Goal: Book appointment/travel/reservation

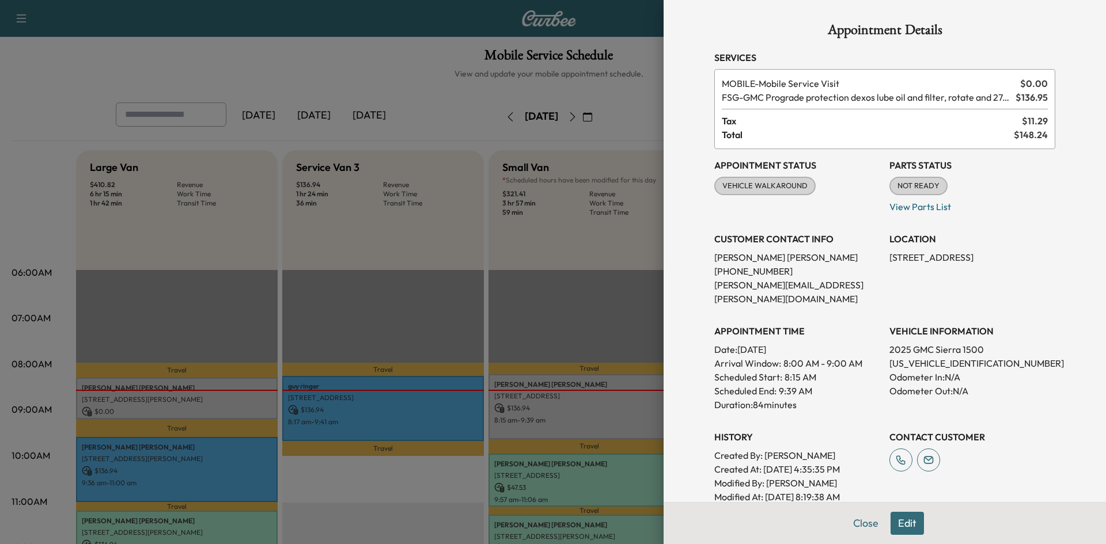
click at [421, 64] on div at bounding box center [553, 272] width 1106 height 544
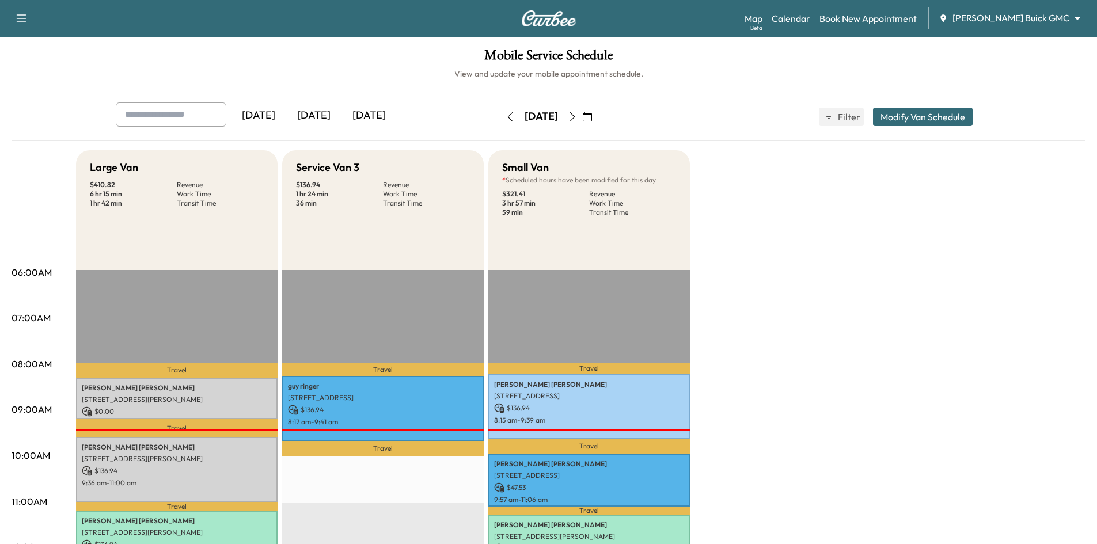
click at [592, 116] on icon "button" at bounding box center [587, 116] width 9 height 9
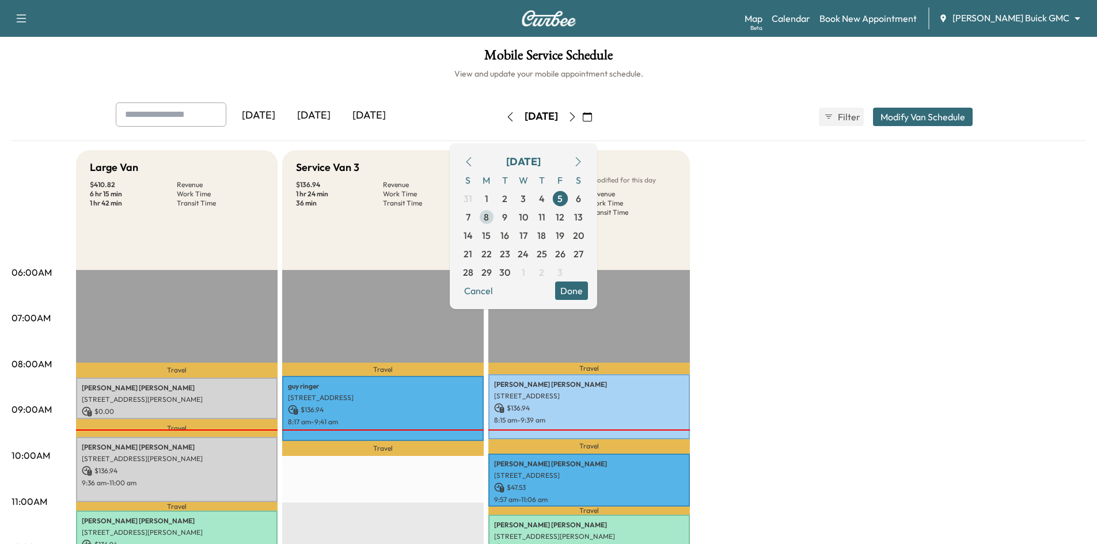
click at [489, 217] on span "8" at bounding box center [486, 217] width 5 height 14
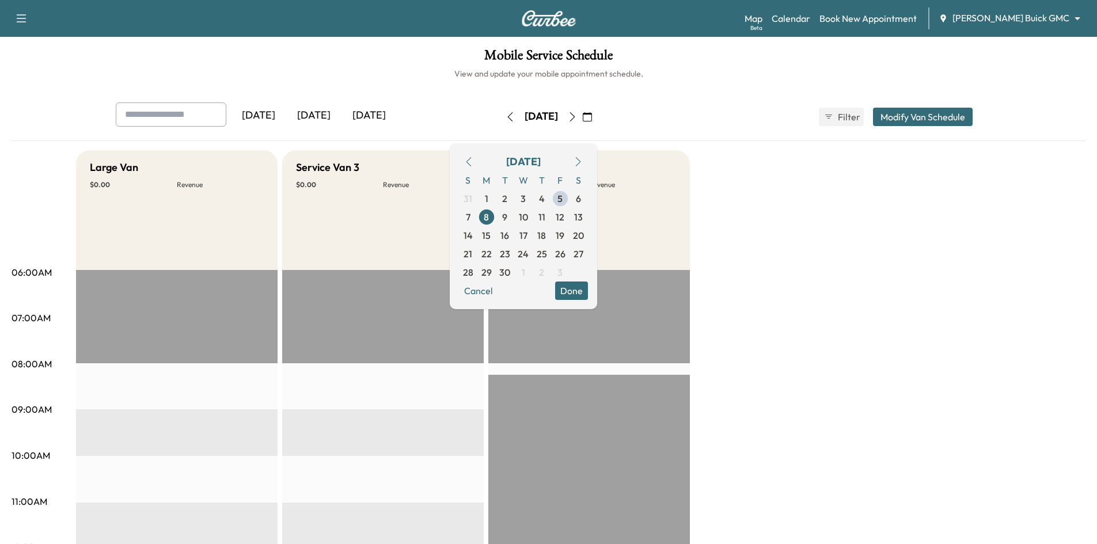
click at [588, 297] on button "Done" at bounding box center [571, 291] width 33 height 18
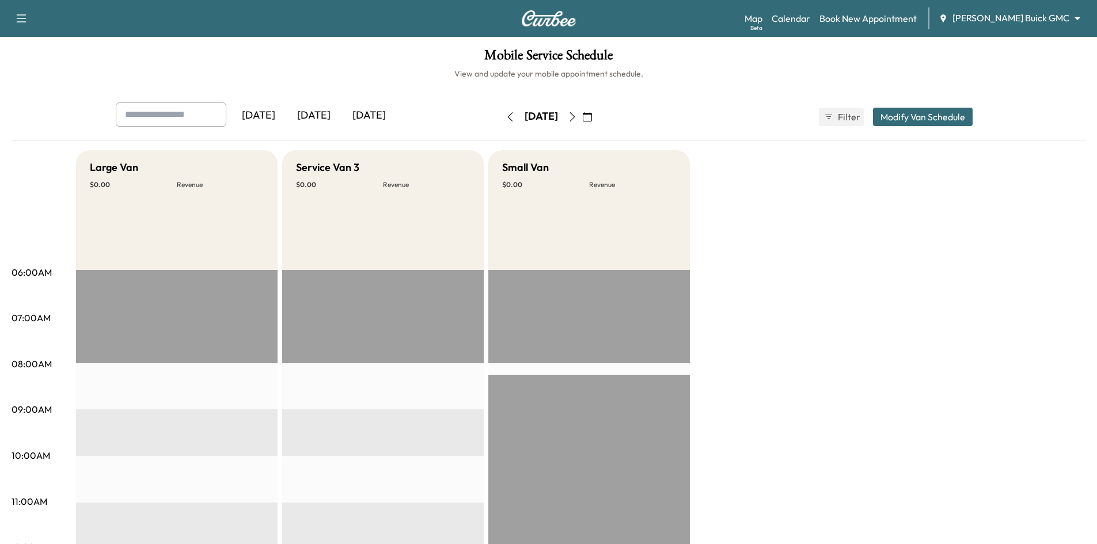
click at [322, 114] on div "[DATE]" at bounding box center [313, 116] width 55 height 26
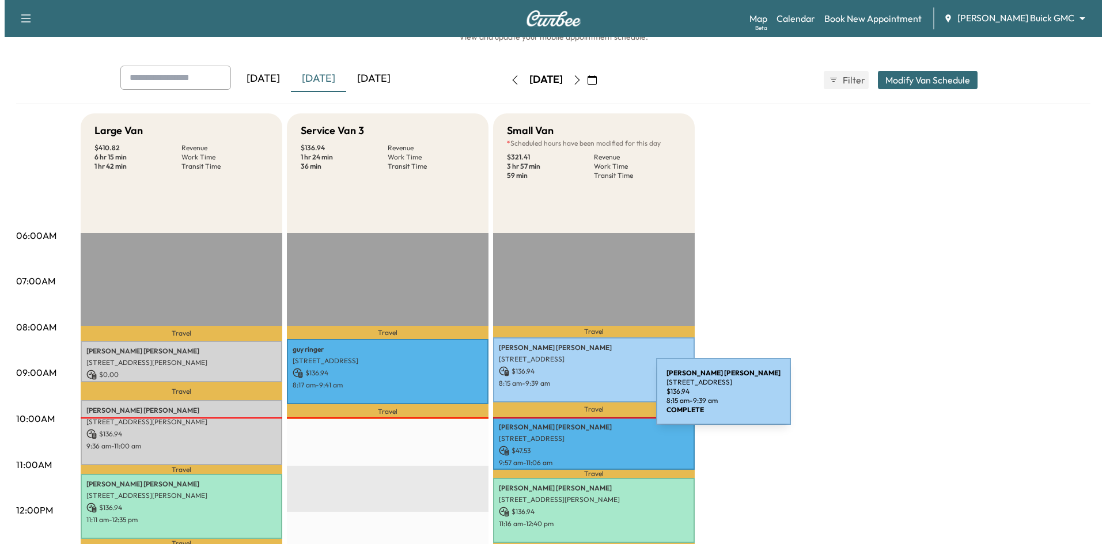
scroll to position [58, 0]
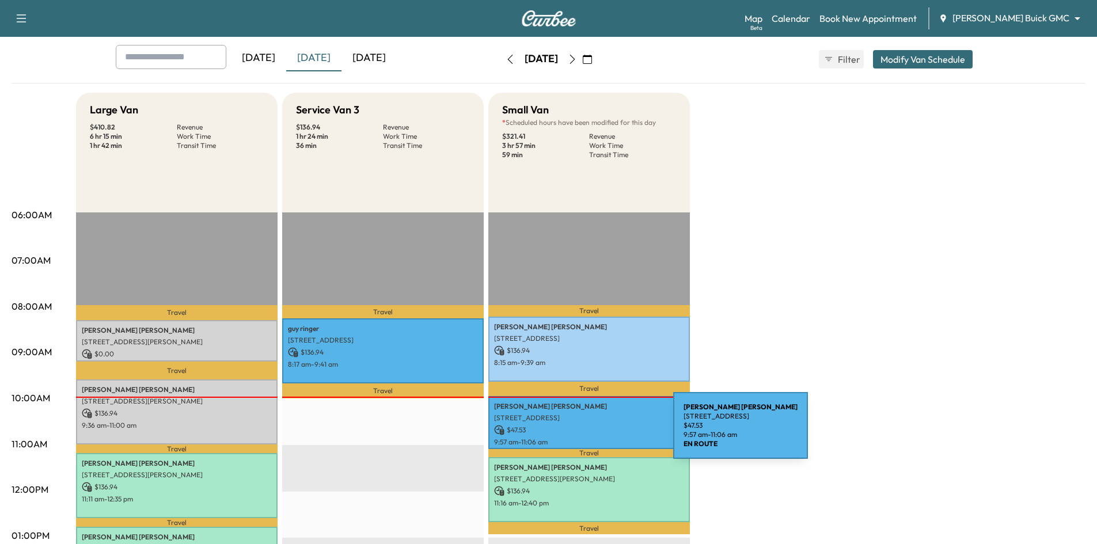
click at [587, 433] on p "$ 47.53" at bounding box center [589, 430] width 190 height 10
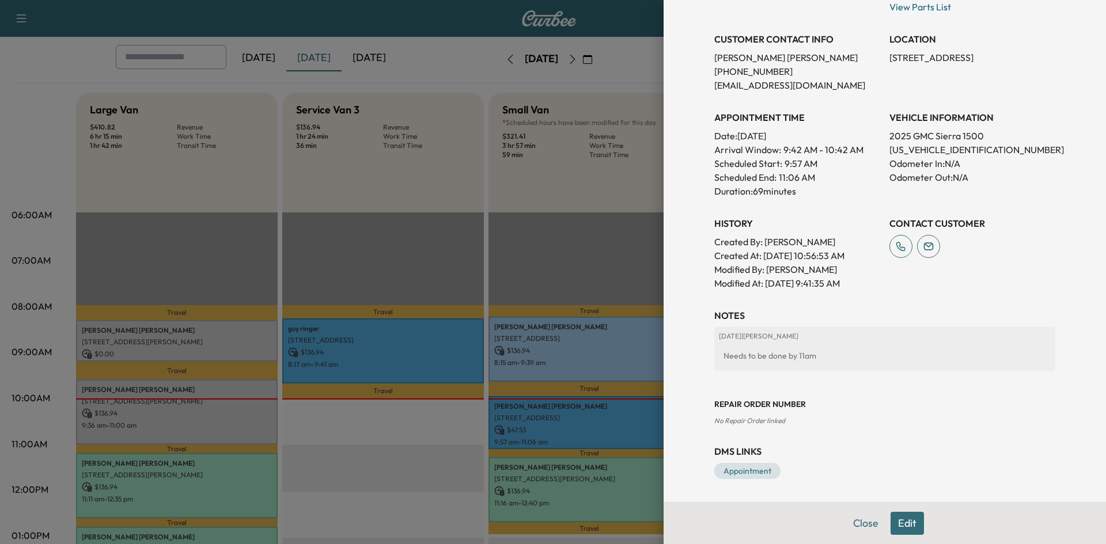
scroll to position [200, 0]
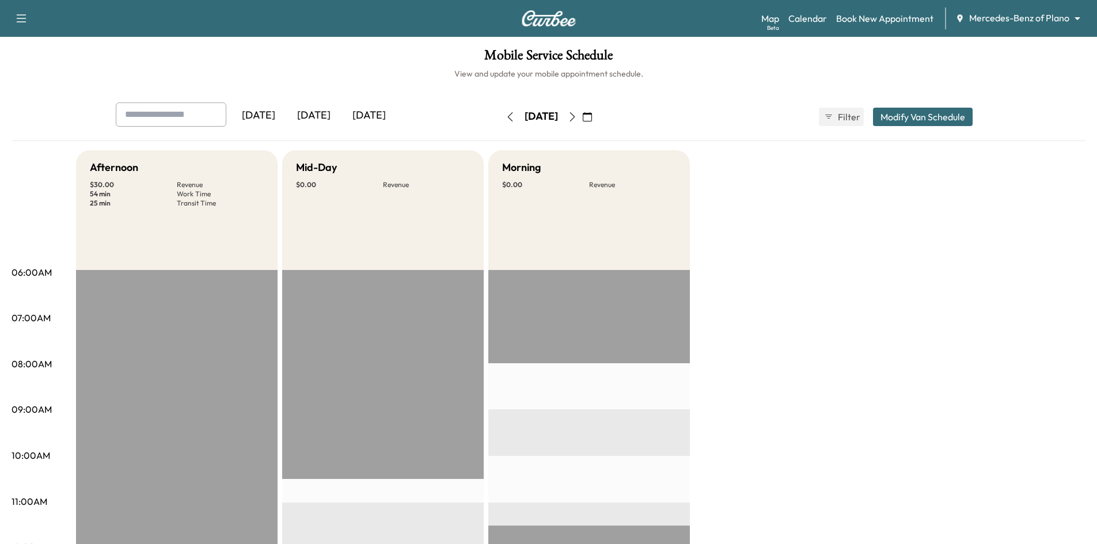
click at [310, 113] on div "[DATE]" at bounding box center [313, 116] width 55 height 26
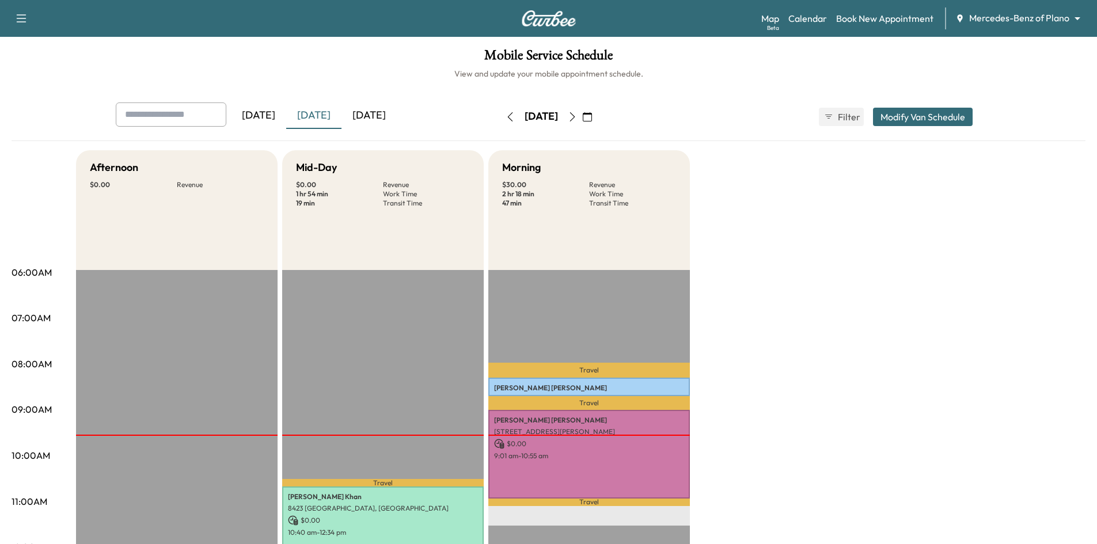
click at [592, 120] on icon "button" at bounding box center [587, 116] width 9 height 9
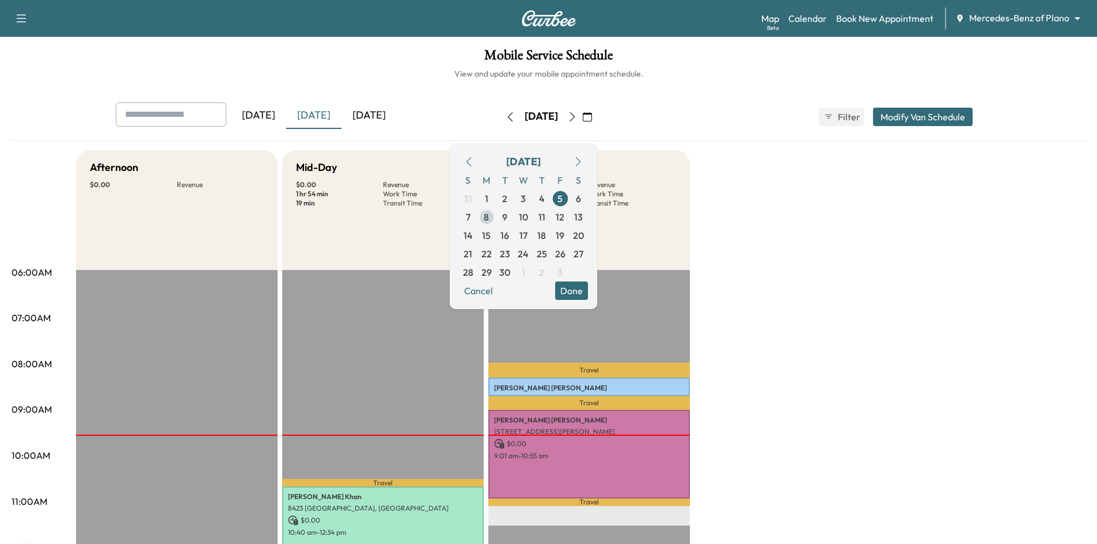
click at [489, 218] on span "8" at bounding box center [486, 217] width 5 height 14
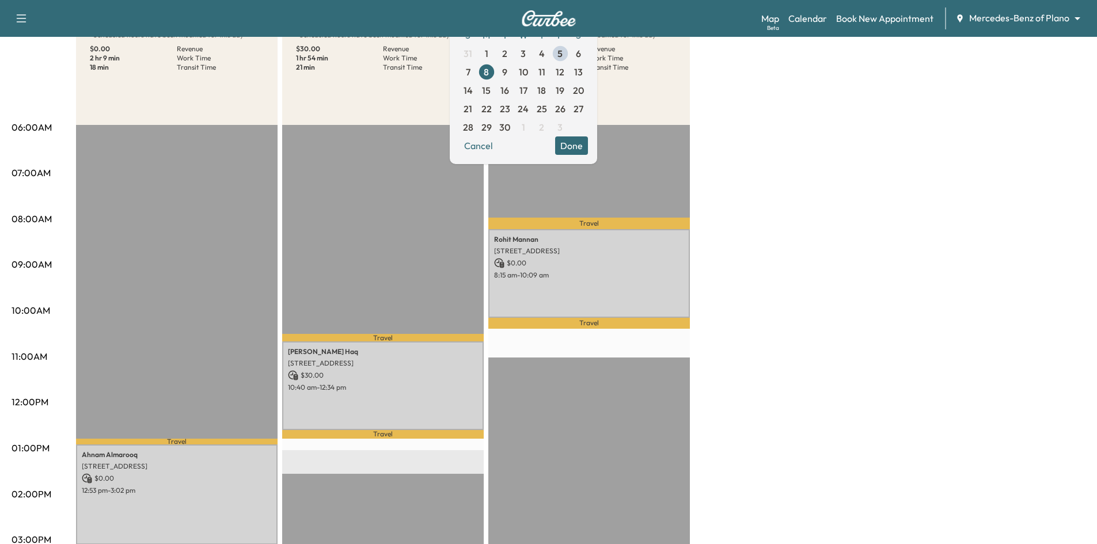
scroll to position [173, 0]
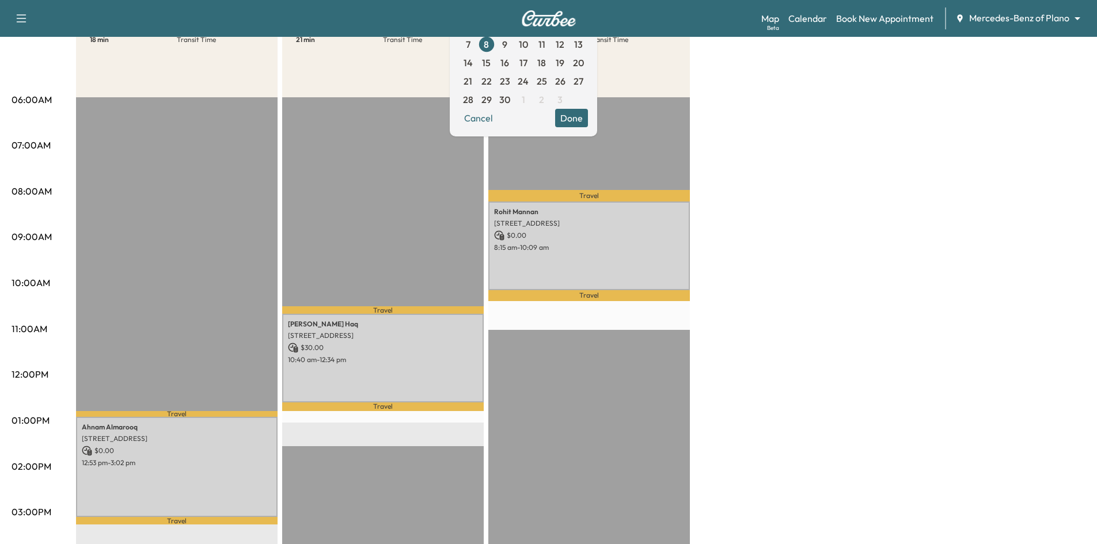
click at [588, 119] on button "Done" at bounding box center [571, 118] width 33 height 18
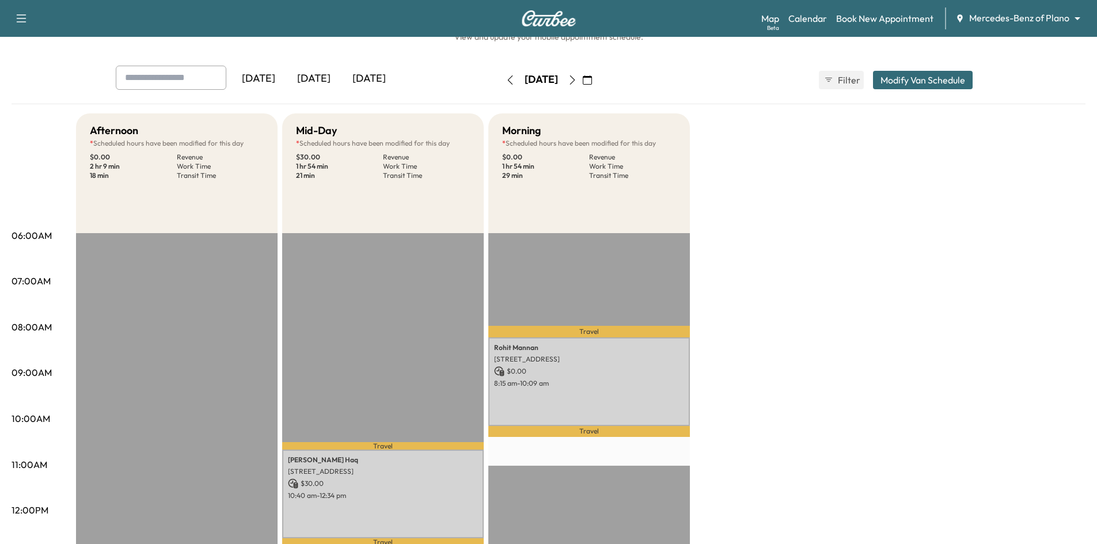
scroll to position [0, 0]
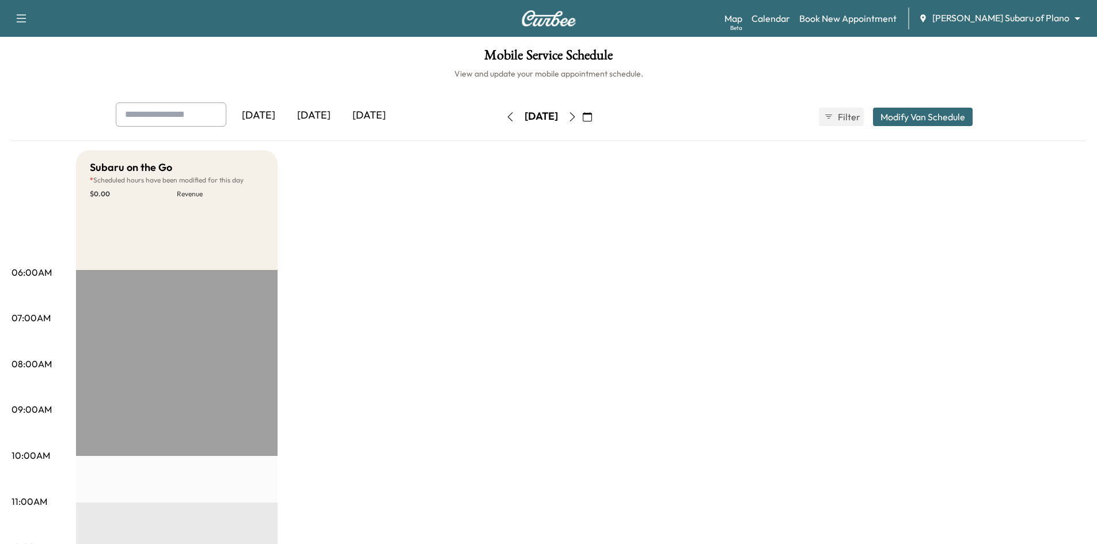
click at [592, 116] on icon "button" at bounding box center [587, 116] width 9 height 9
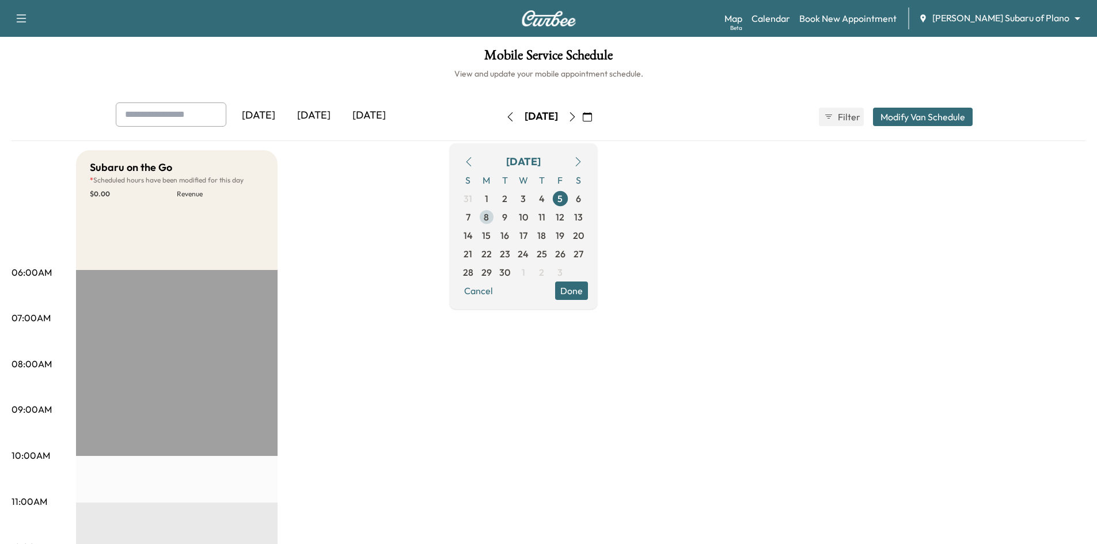
click at [496, 219] on span "8" at bounding box center [487, 217] width 18 height 18
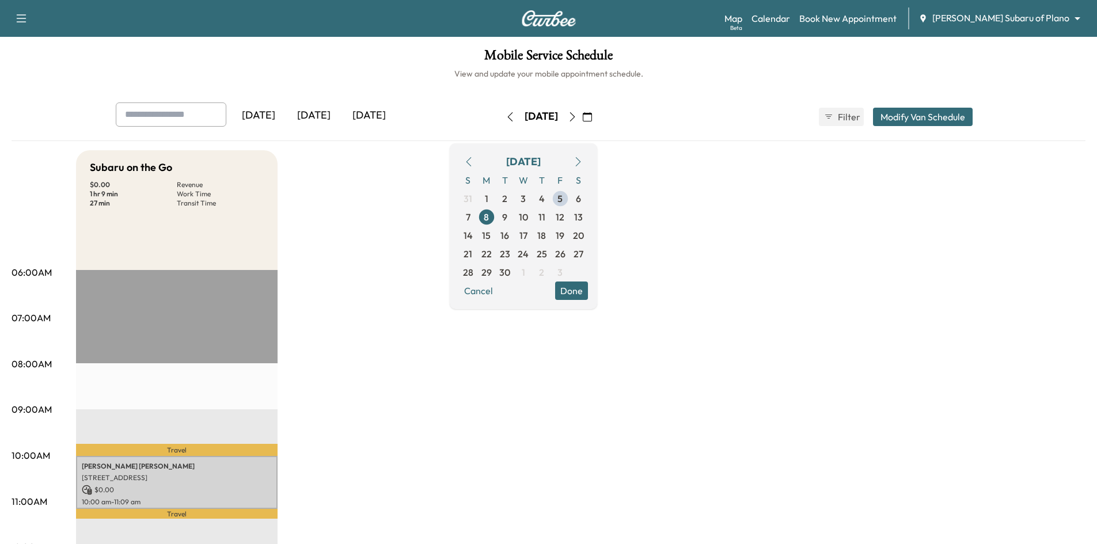
click at [588, 294] on button "Done" at bounding box center [571, 291] width 33 height 18
